Goal: Check status: Check status

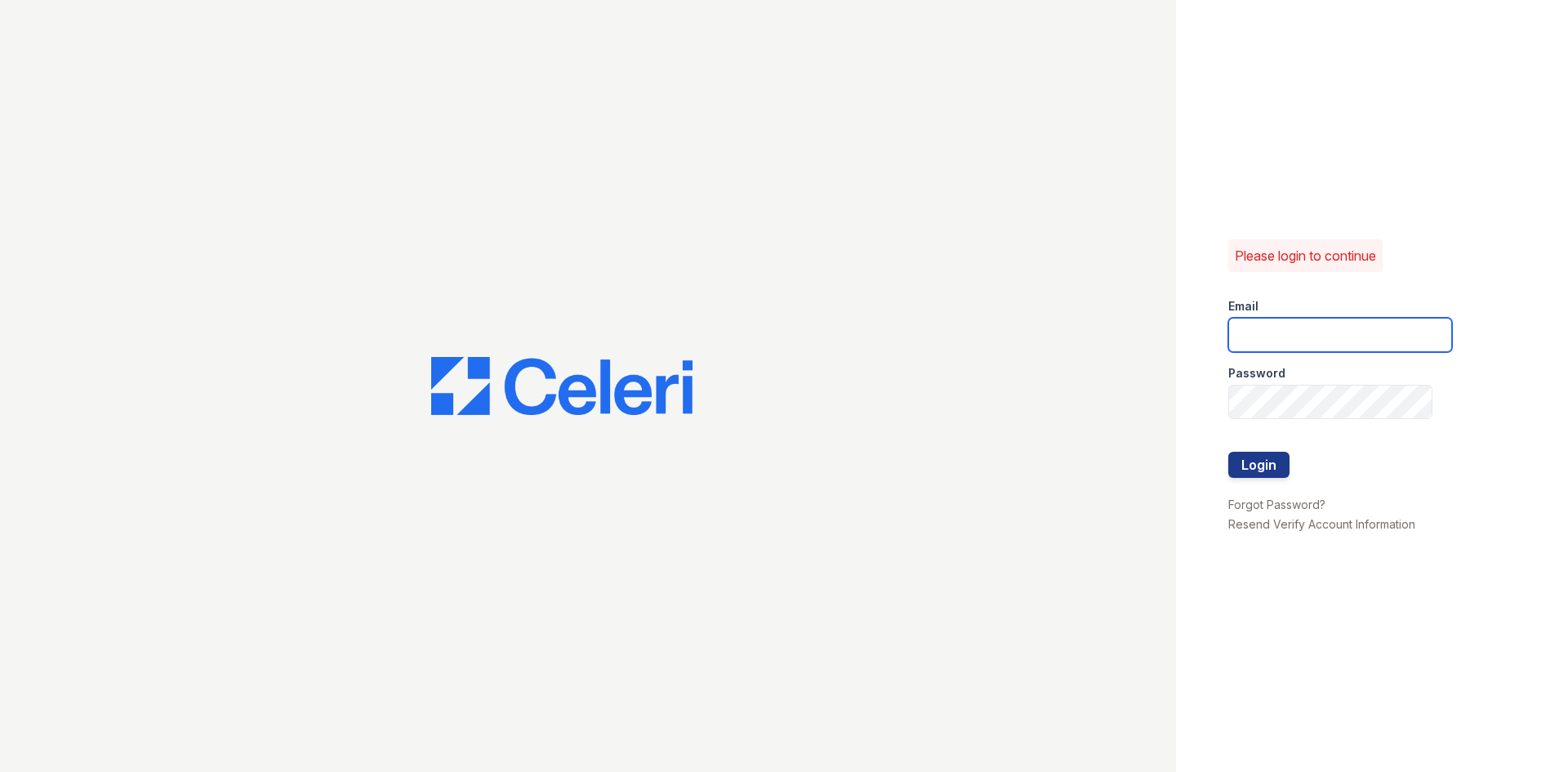
click at [1274, 329] on input "email" at bounding box center [1340, 334] width 224 height 34
type input "crosby.pm@cafmanagement.com"
click at [1256, 471] on button "Login" at bounding box center [1259, 464] width 62 height 26
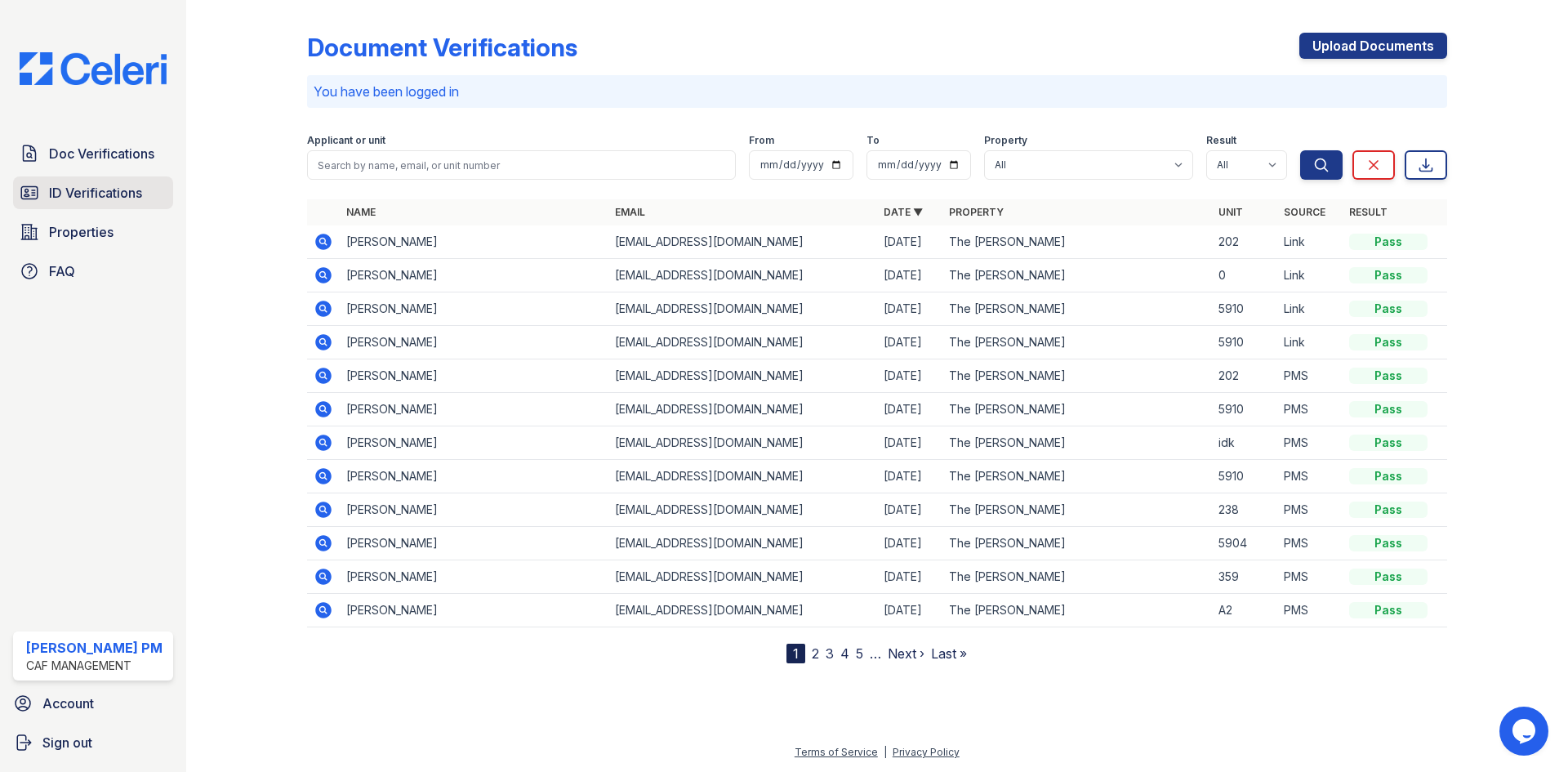
click at [100, 187] on span "ID Verifications" at bounding box center [95, 192] width 93 height 19
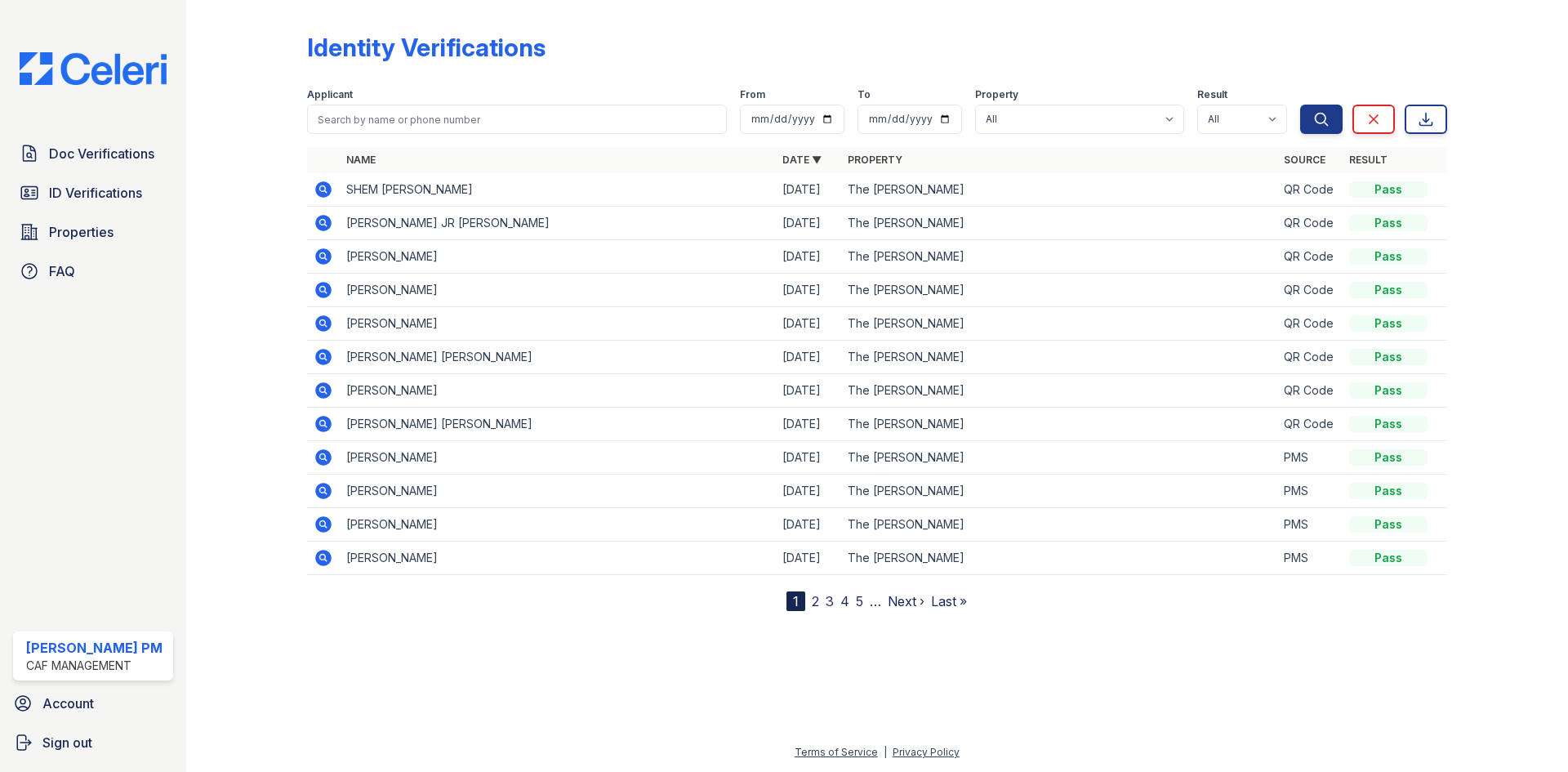
click at [322, 190] on icon at bounding box center [323, 189] width 19 height 19
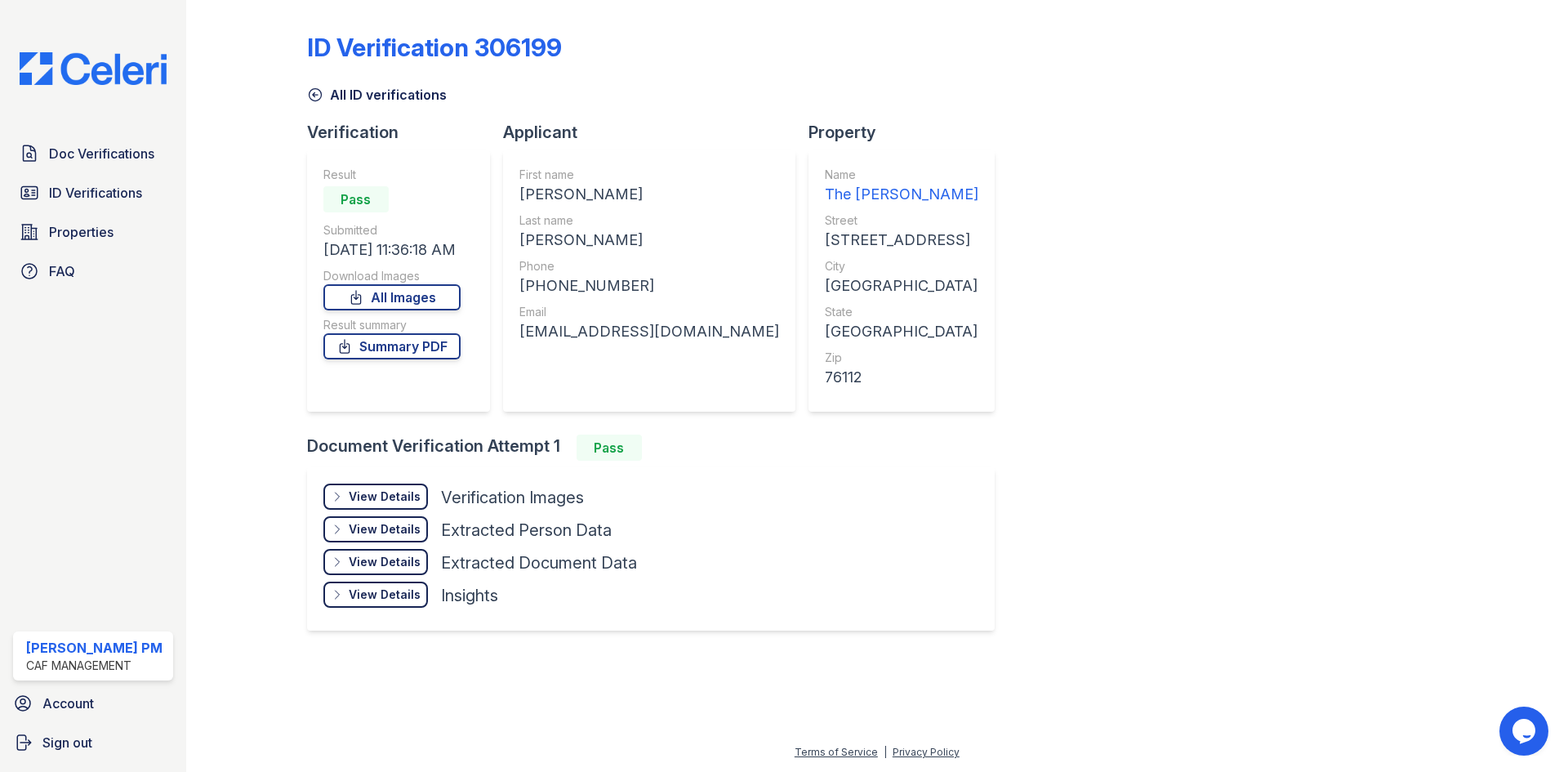
click at [377, 493] on div "View Details" at bounding box center [385, 497] width 72 height 17
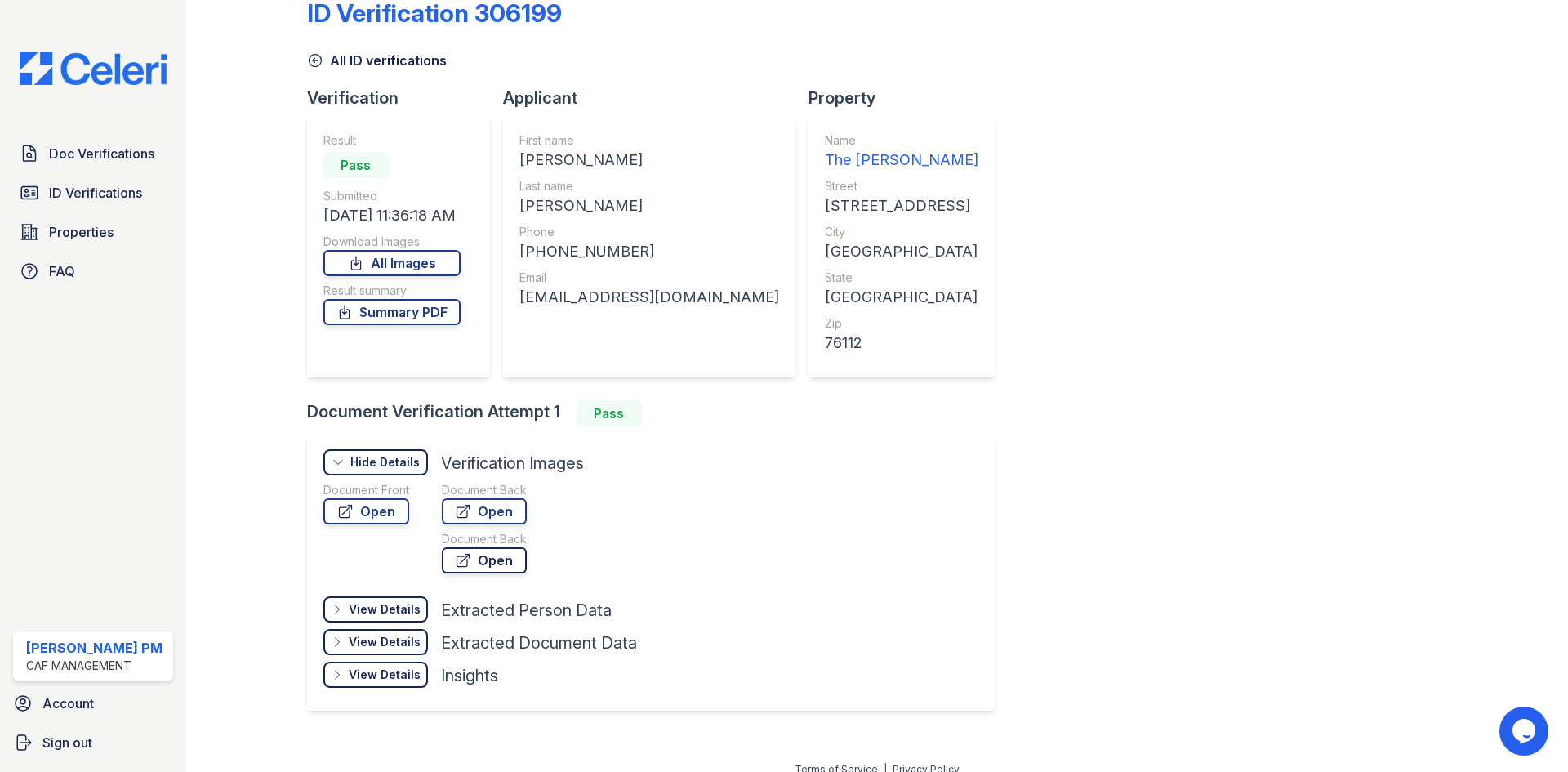
scroll to position [51, 0]
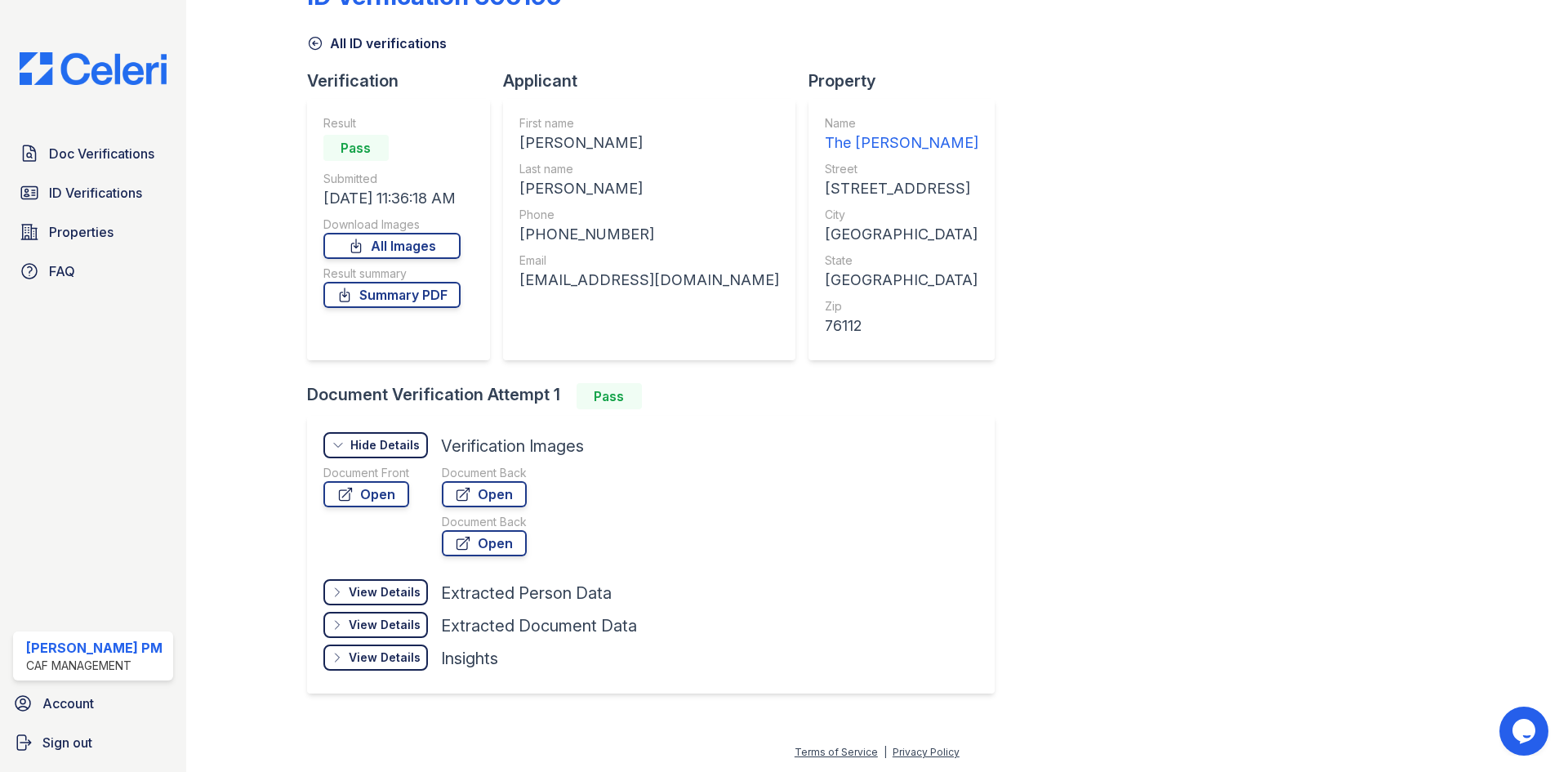
click at [385, 585] on div "View Details" at bounding box center [385, 592] width 72 height 17
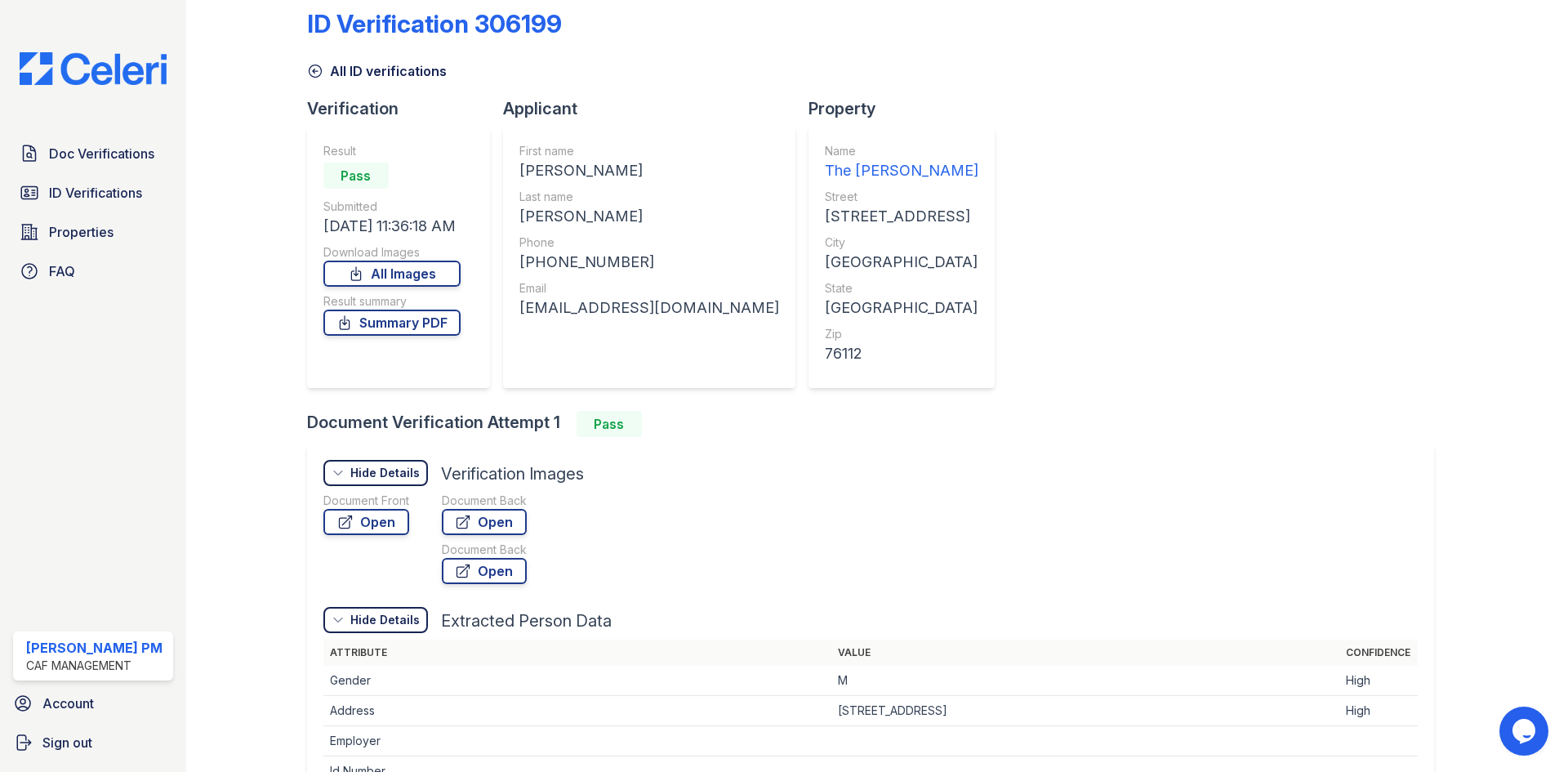
scroll to position [0, 0]
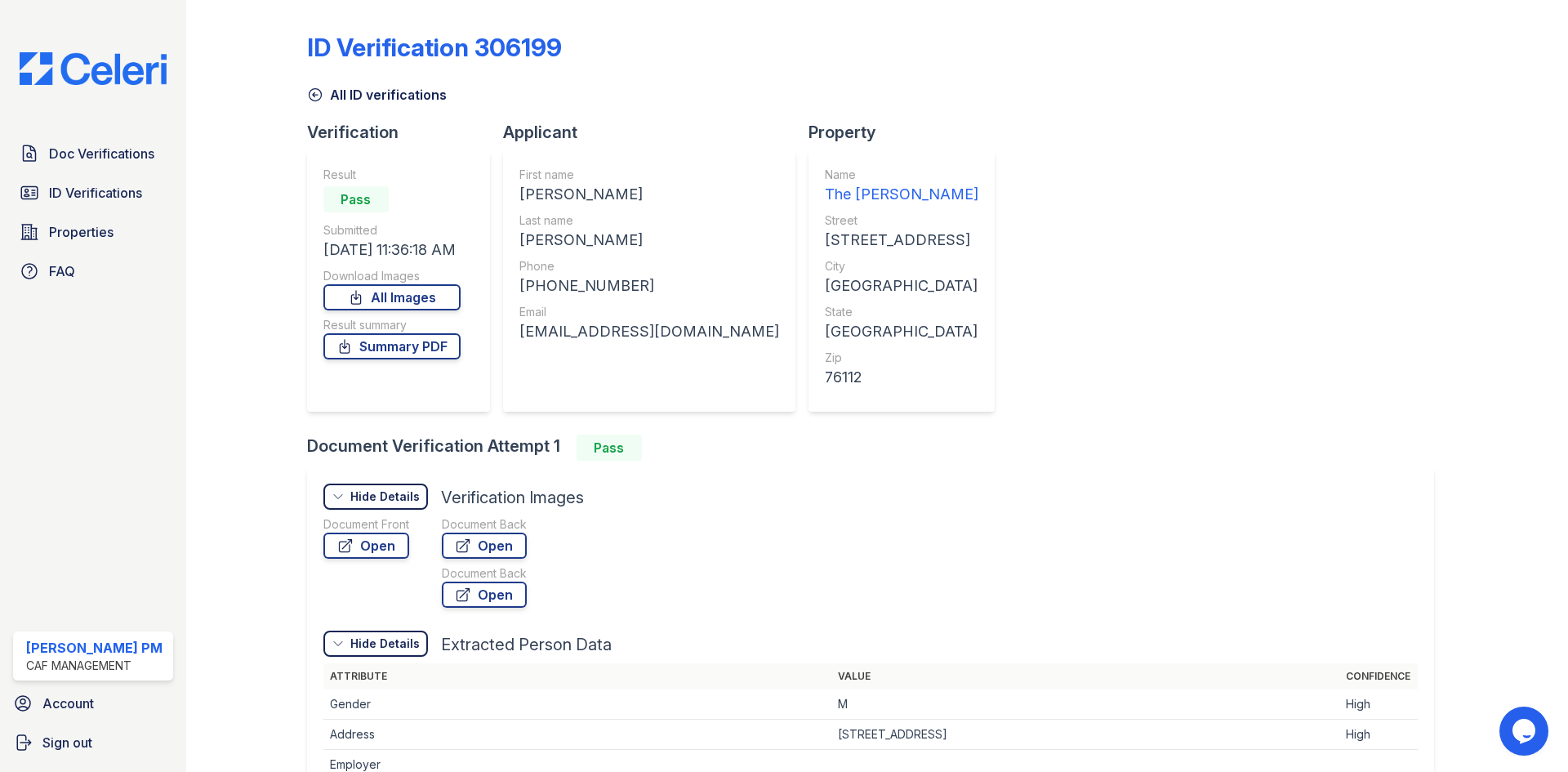
click at [319, 92] on icon at bounding box center [314, 95] width 12 height 12
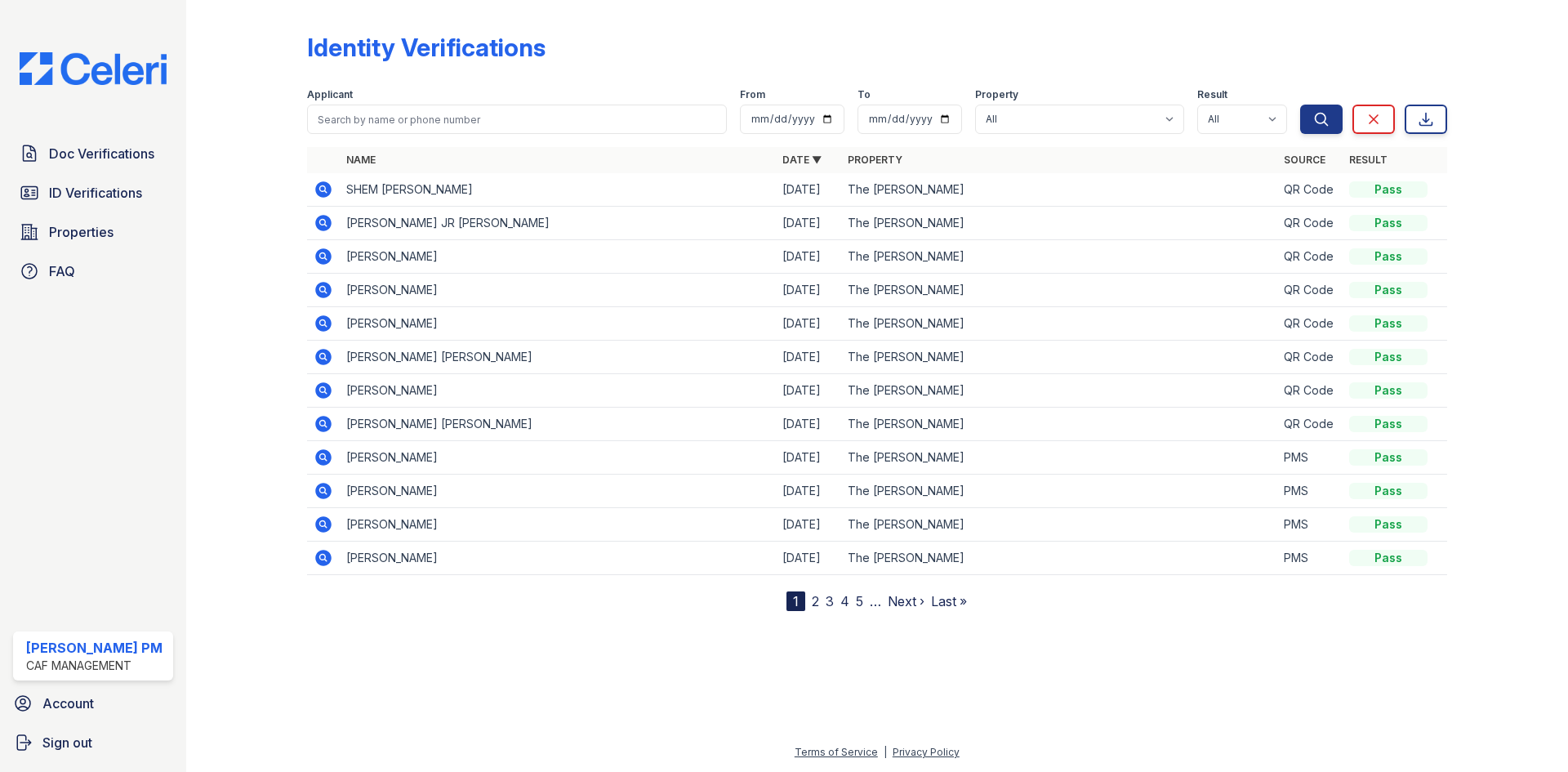
click at [322, 190] on icon at bounding box center [322, 188] width 4 height 4
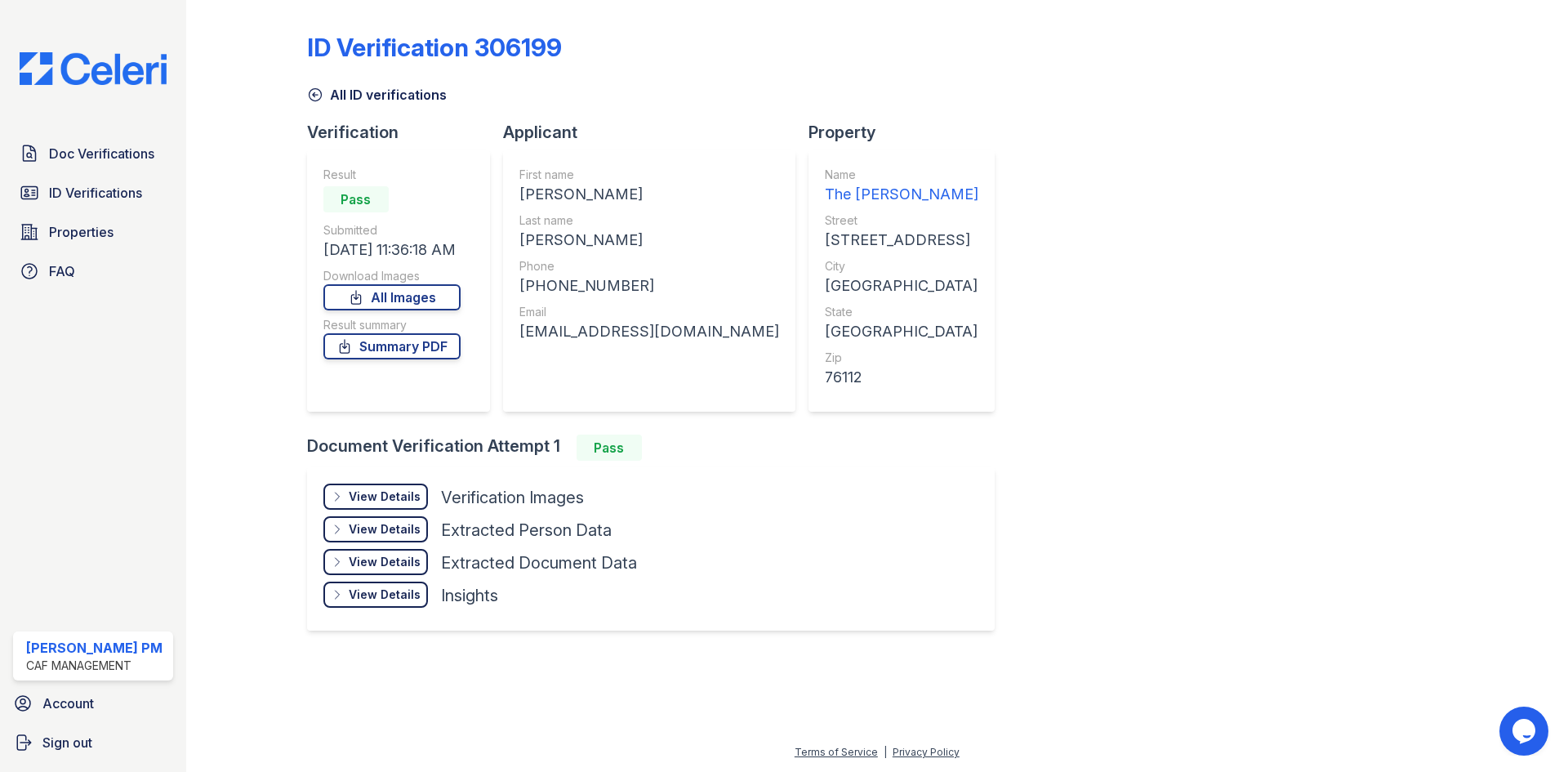
click at [364, 500] on div "View Details" at bounding box center [385, 497] width 72 height 17
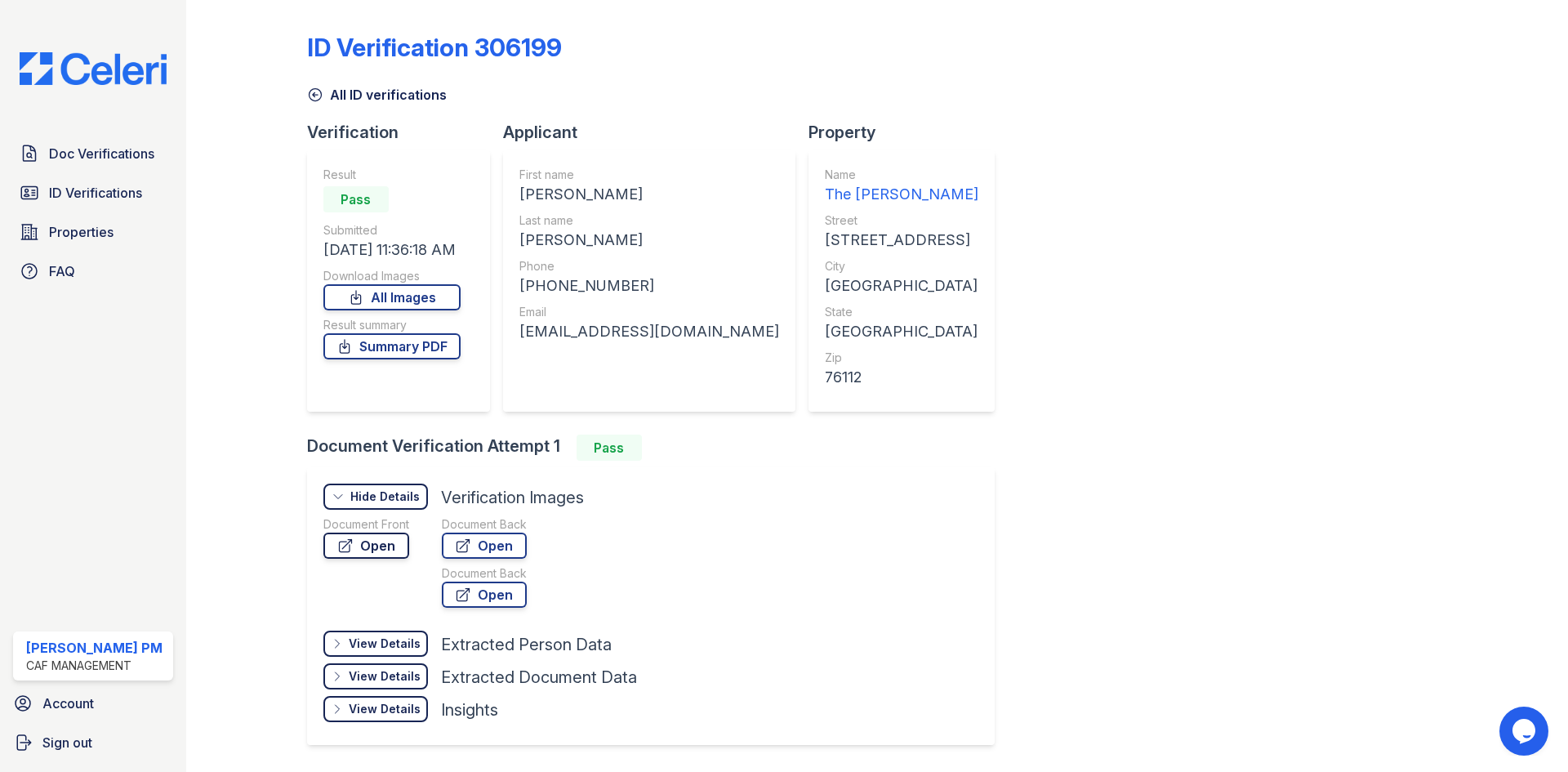
click at [384, 545] on link "Open" at bounding box center [365, 545] width 85 height 26
click at [0, 0] on div "View Details" at bounding box center [0, 0] width 0 height 0
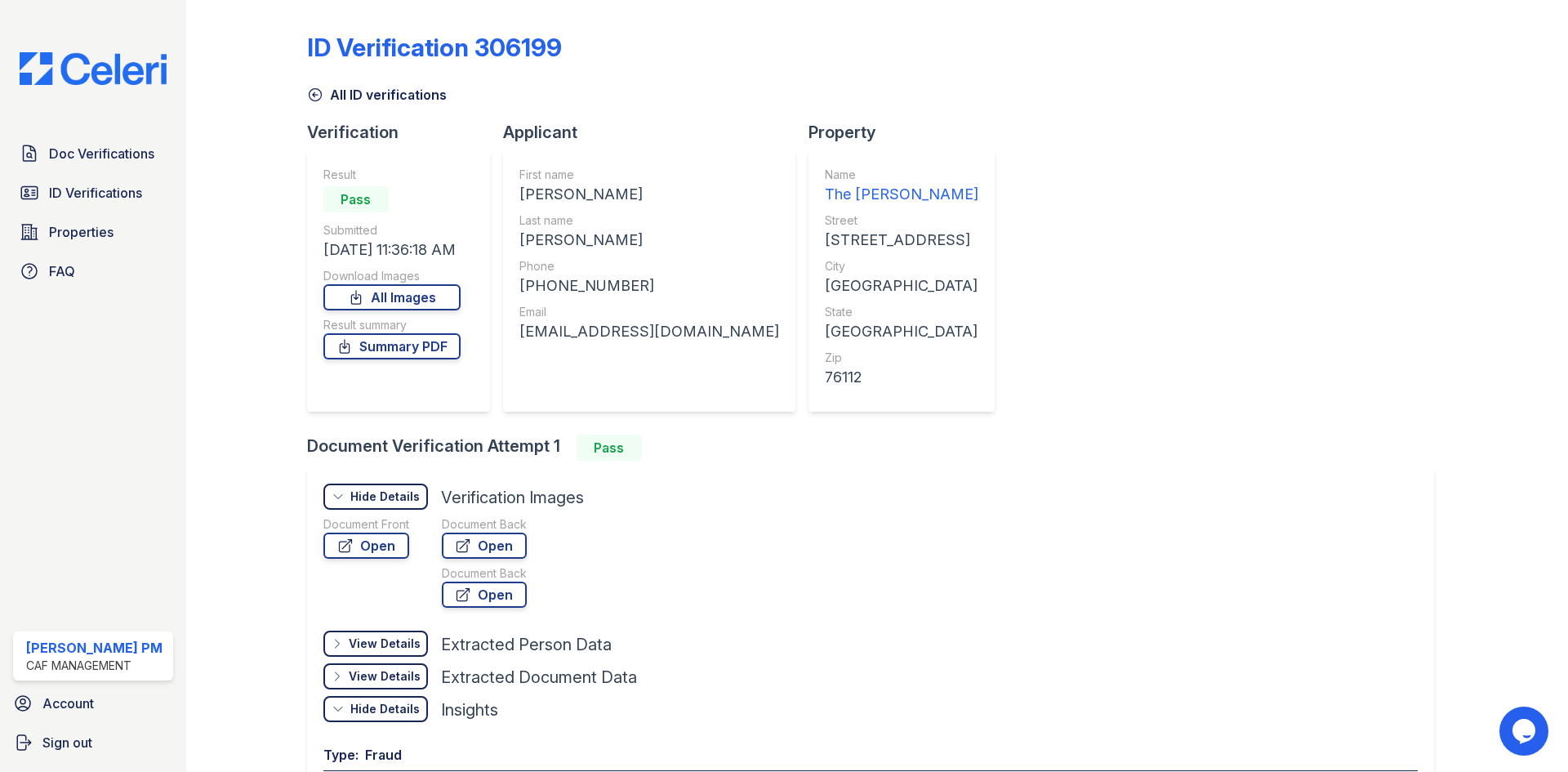
click at [375, 670] on div "View Details" at bounding box center [385, 677] width 72 height 17
